Goal: Information Seeking & Learning: Learn about a topic

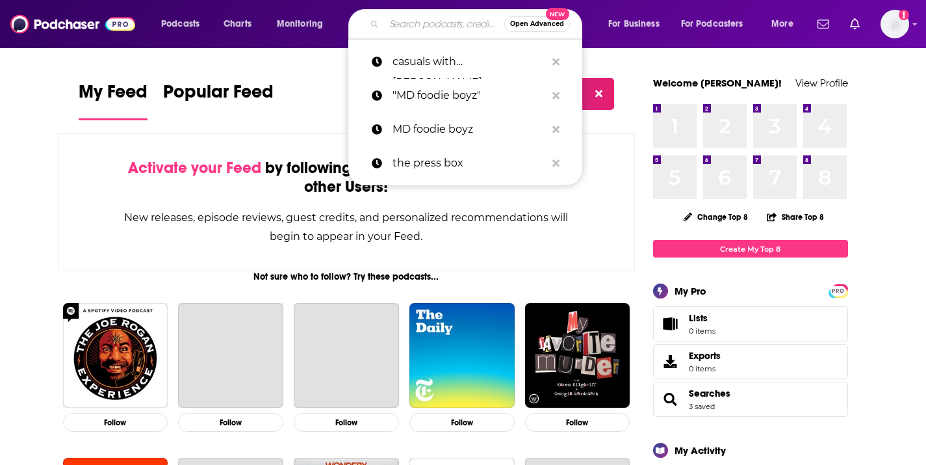
click at [439, 27] on input "Search podcasts, credits, & more..." at bounding box center [444, 24] width 120 height 21
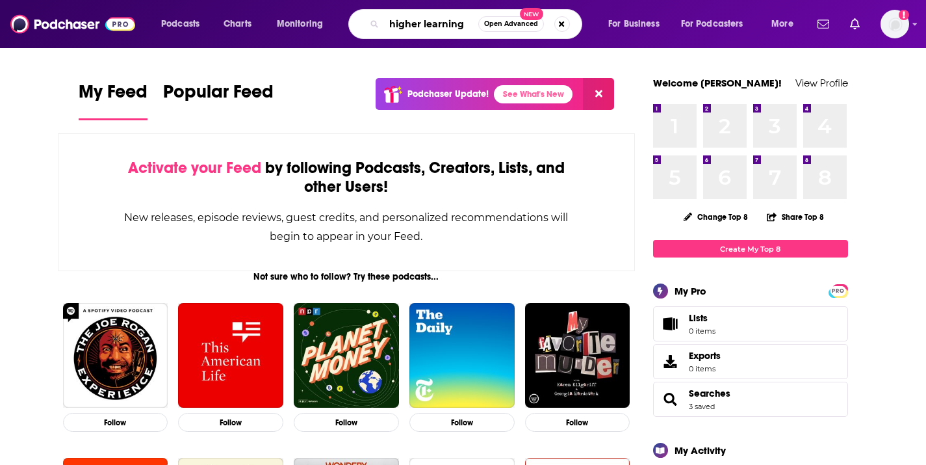
type input "higher learning"
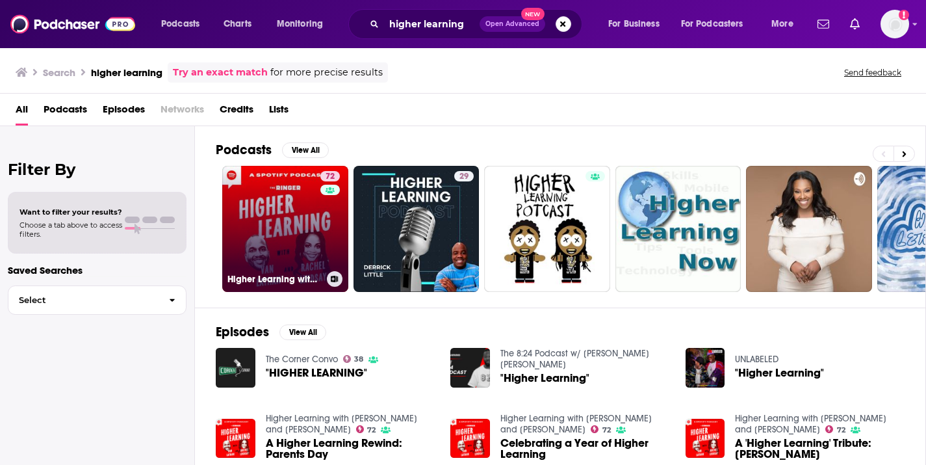
click at [285, 192] on link "72 Higher Learning with [PERSON_NAME] and [PERSON_NAME]" at bounding box center [285, 229] width 126 height 126
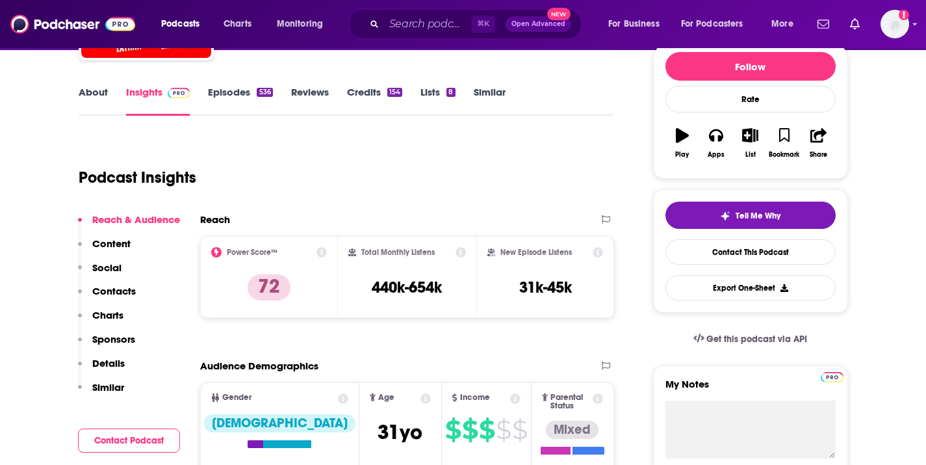
scroll to position [166, 0]
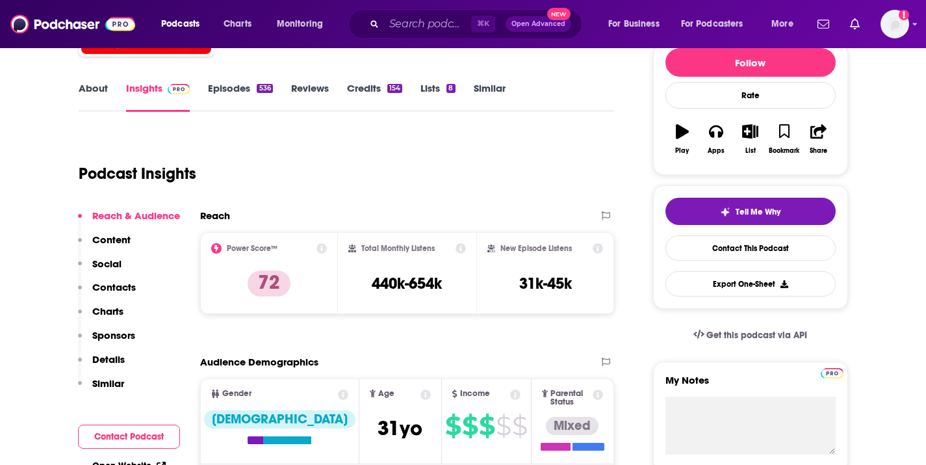
click at [122, 240] on p "Content" at bounding box center [111, 239] width 38 height 12
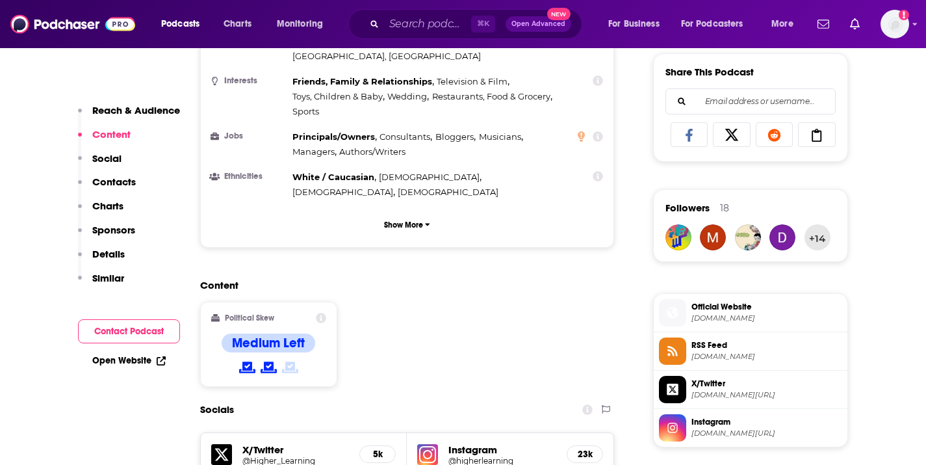
scroll to position [805, 0]
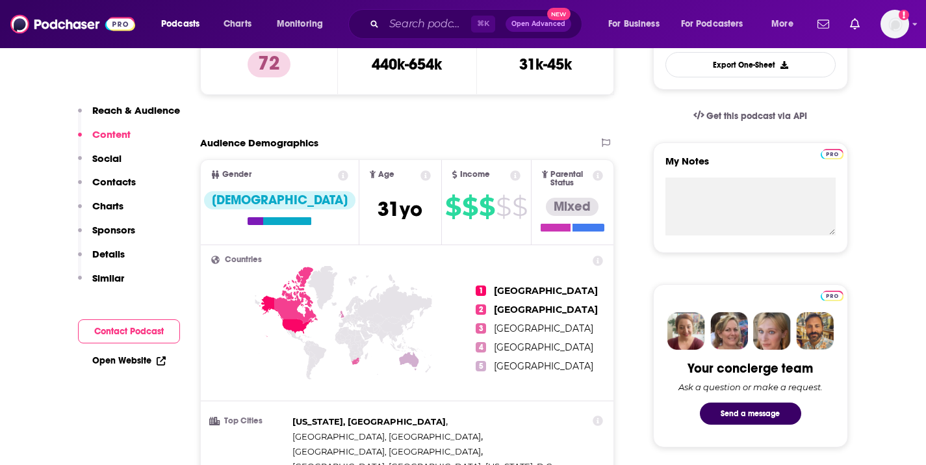
click at [136, 112] on p "Reach & Audience" at bounding box center [136, 110] width 88 height 12
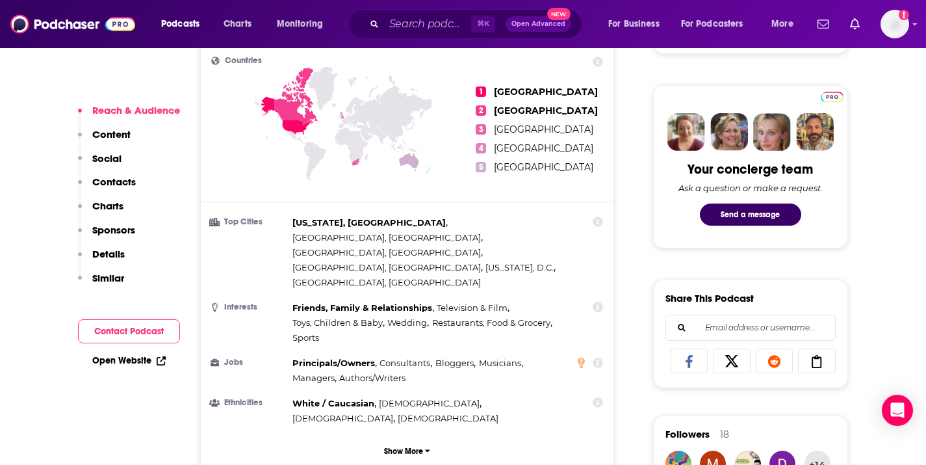
scroll to position [601, 0]
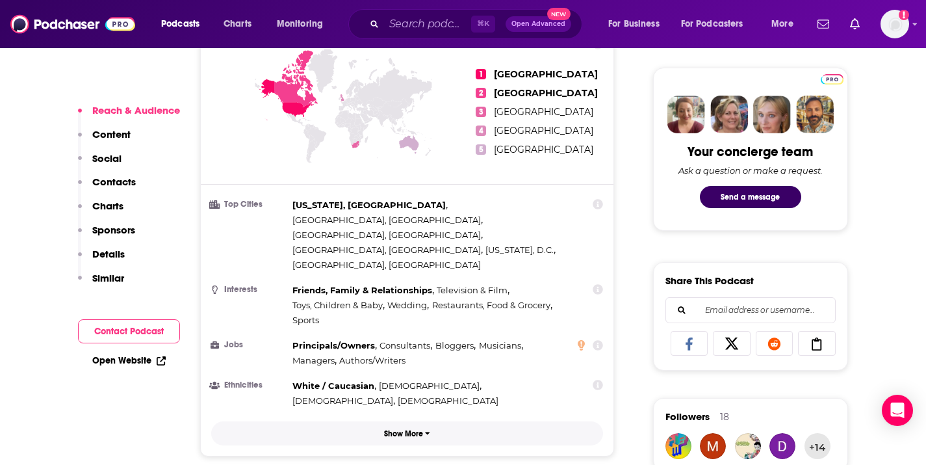
click at [396, 429] on p "Show More" at bounding box center [403, 433] width 39 height 9
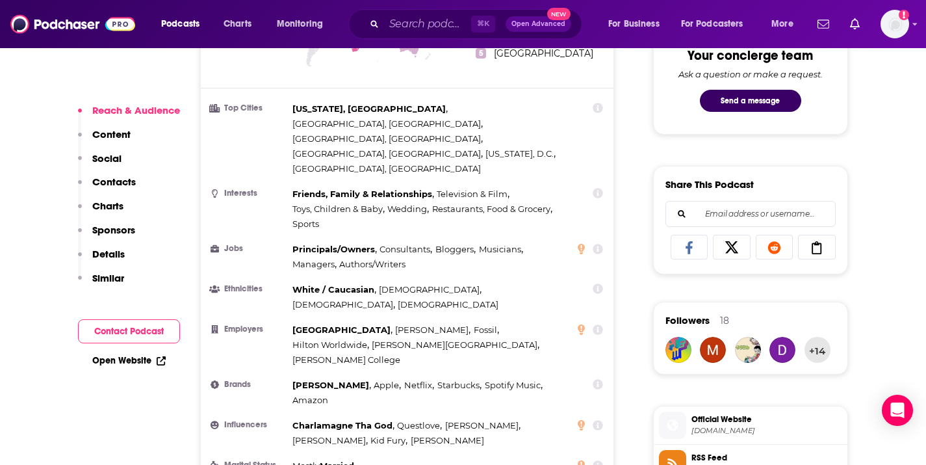
scroll to position [686, 0]
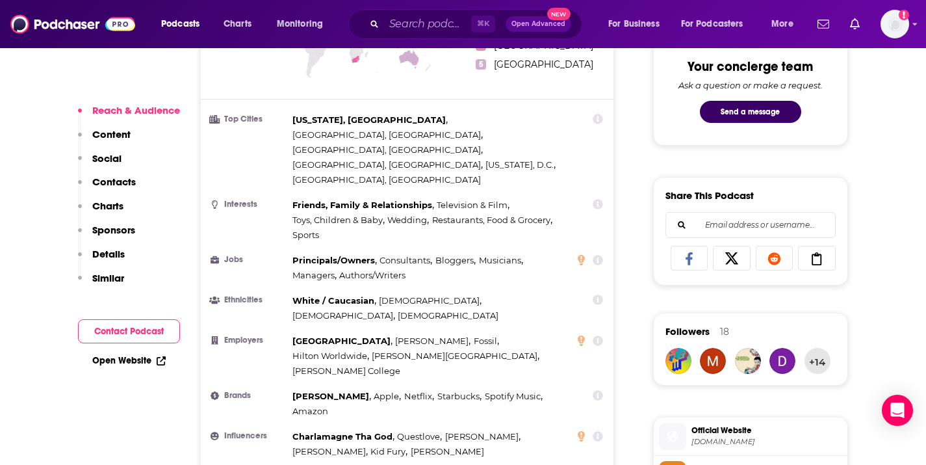
click at [600, 114] on icon at bounding box center [598, 119] width 10 height 10
click at [537, 115] on div "[US_STATE], [GEOGRAPHIC_DATA] , [GEOGRAPHIC_DATA], [GEOGRAPHIC_DATA] , [GEOGRAP…" at bounding box center [430, 149] width 277 height 75
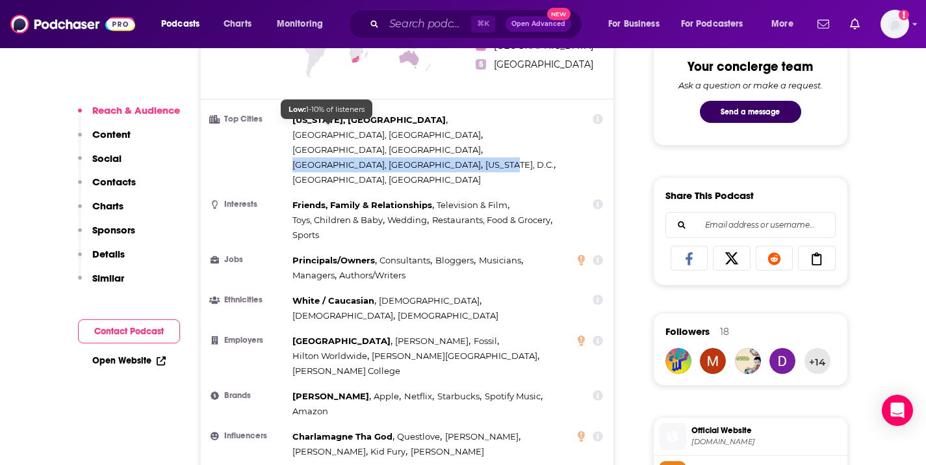
drag, startPoint x: 451, startPoint y: 124, endPoint x: 334, endPoint y: 123, distance: 117.0
click at [330, 123] on div "[US_STATE], [GEOGRAPHIC_DATA] , [GEOGRAPHIC_DATA], [GEOGRAPHIC_DATA] , [GEOGRAP…" at bounding box center [430, 149] width 277 height 75
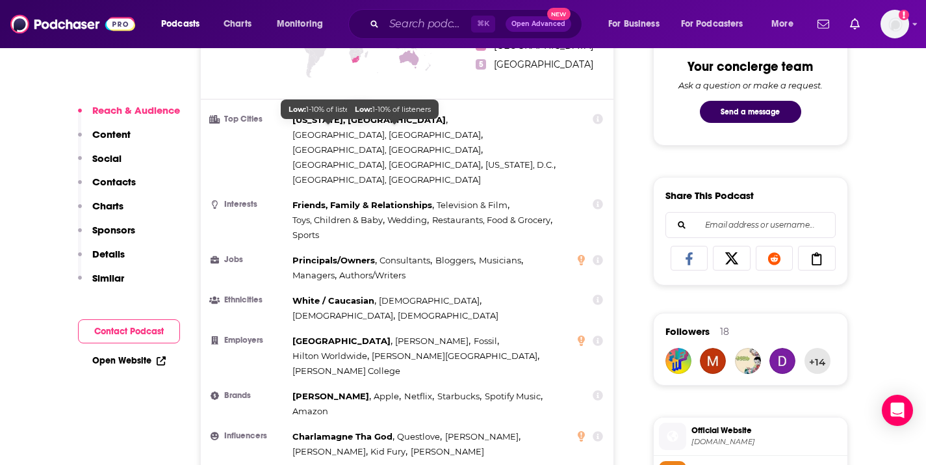
click at [385, 174] on span "[GEOGRAPHIC_DATA], [GEOGRAPHIC_DATA]" at bounding box center [386, 179] width 188 height 10
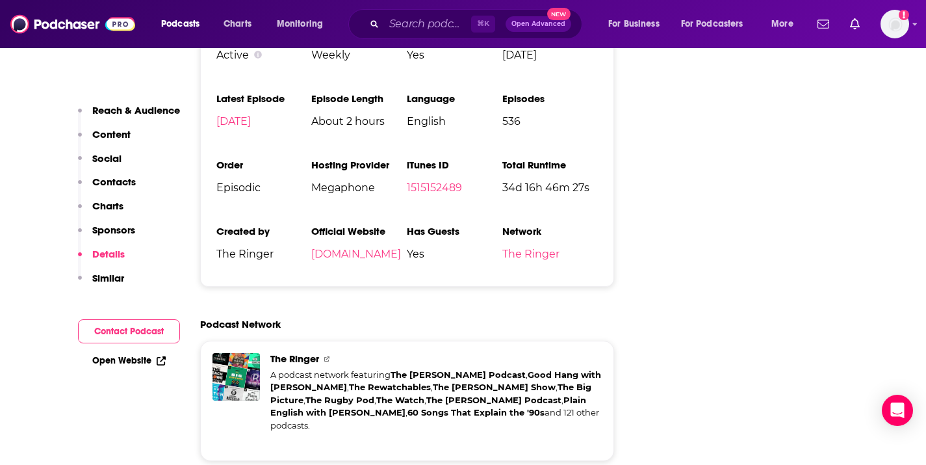
scroll to position [2772, 0]
